Goal: Transaction & Acquisition: Purchase product/service

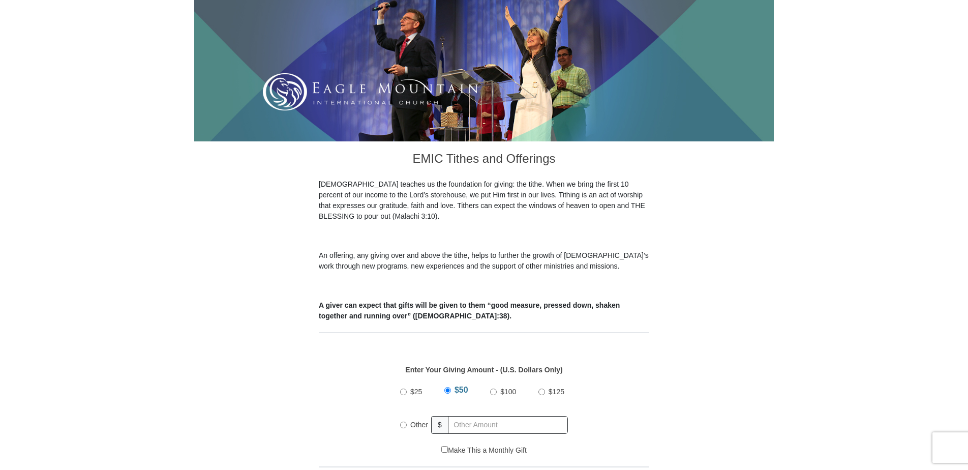
scroll to position [305, 0]
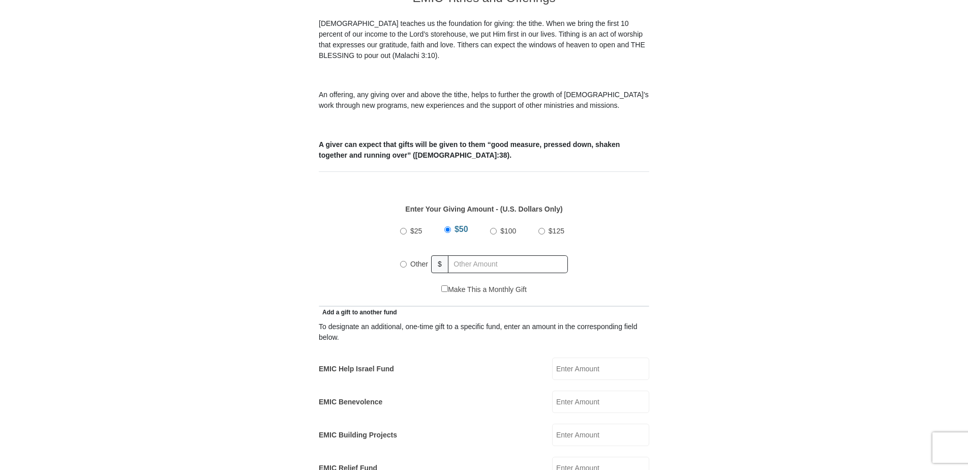
click at [404, 261] on input "Other" at bounding box center [403, 264] width 7 height 7
radio input "true"
click at [470, 255] on input "text" at bounding box center [509, 264] width 116 height 18
type input "346"
type input "[PERSON_NAME]"
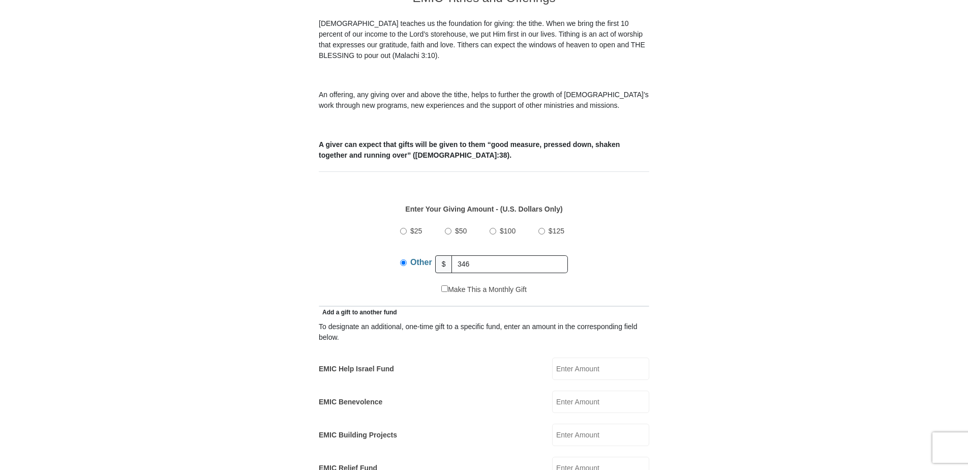
type input "[PERSON_NAME]"
type input "[EMAIL_ADDRESS][DOMAIN_NAME]"
type input "[STREET_ADDRESS]"
type input "[GEOGRAPHIC_DATA]"
select select "[GEOGRAPHIC_DATA]"
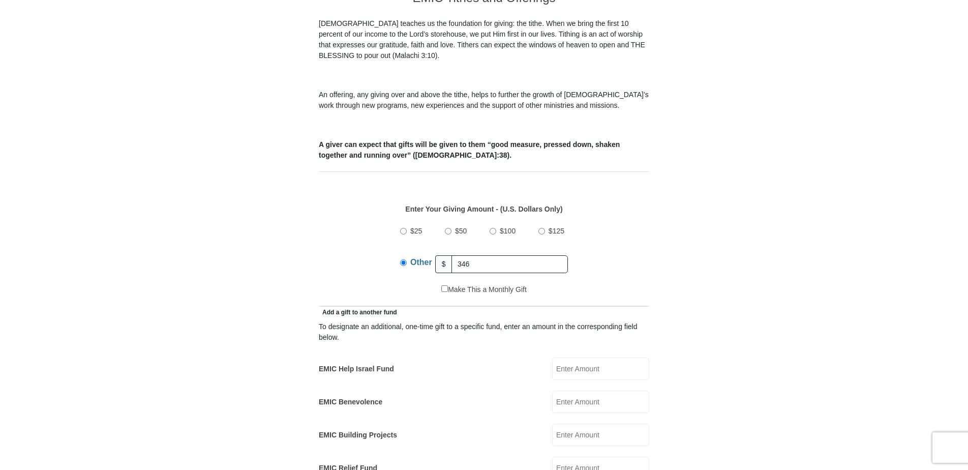
type input "76131"
type input "8059466971"
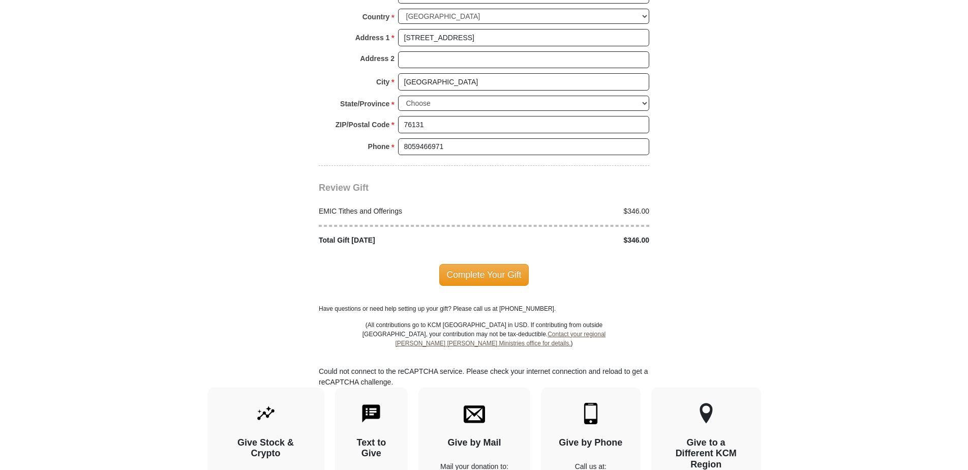
scroll to position [1169, 0]
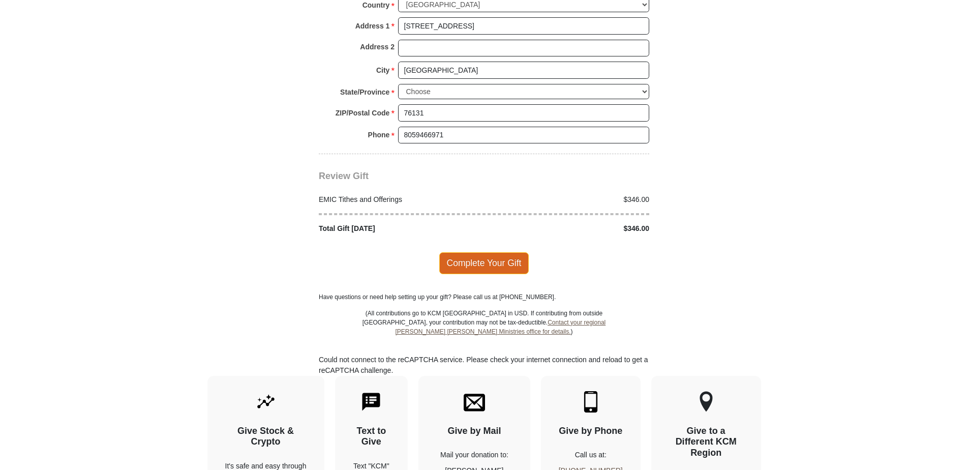
click at [487, 252] on span "Complete Your Gift" at bounding box center [484, 262] width 90 height 21
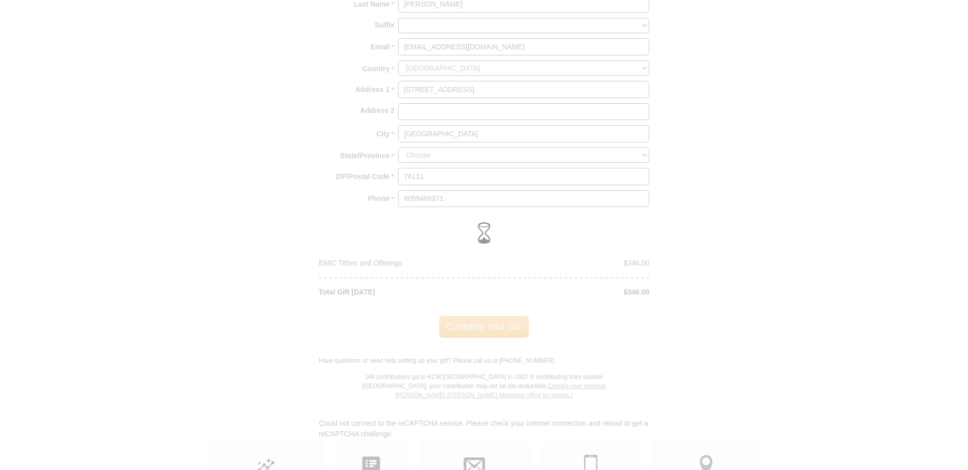
scroll to position [1118, 0]
